Goal: Information Seeking & Learning: Learn about a topic

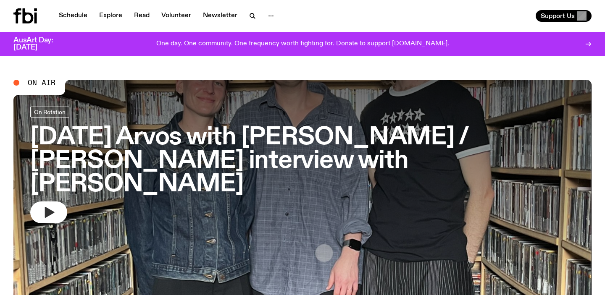
click at [43, 206] on icon "button" at bounding box center [48, 212] width 13 height 13
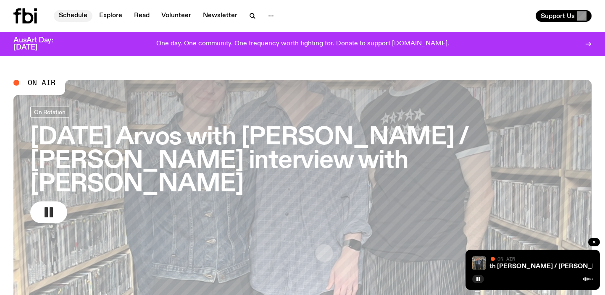
click at [76, 13] on link "Schedule" at bounding box center [73, 16] width 39 height 12
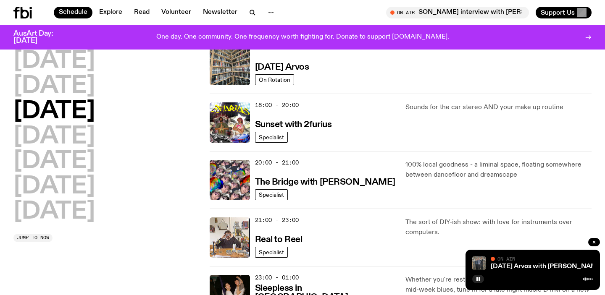
scroll to position [324, 0]
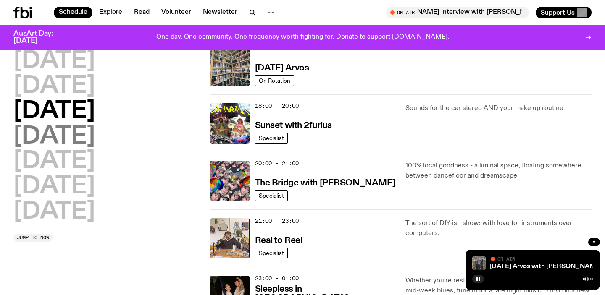
click at [86, 135] on h2 "[DATE]" at bounding box center [54, 137] width 82 height 24
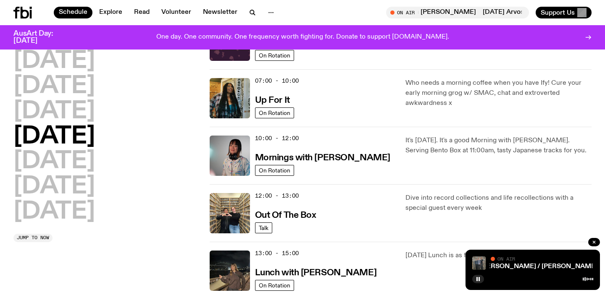
scroll to position [0, 0]
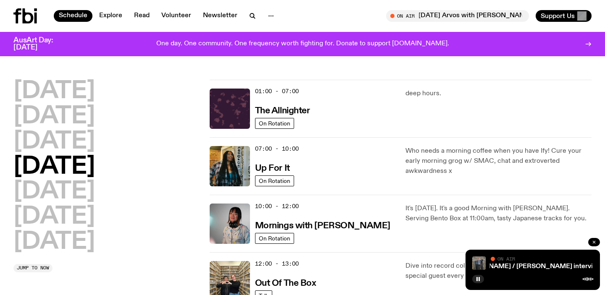
click at [445, 239] on button "button" at bounding box center [594, 242] width 12 height 8
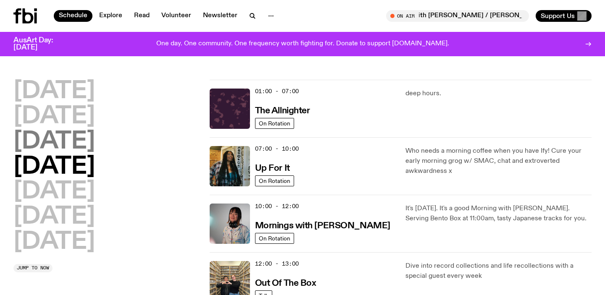
click at [73, 142] on h2 "[DATE]" at bounding box center [54, 142] width 82 height 24
